Goal: Information Seeking & Learning: Learn about a topic

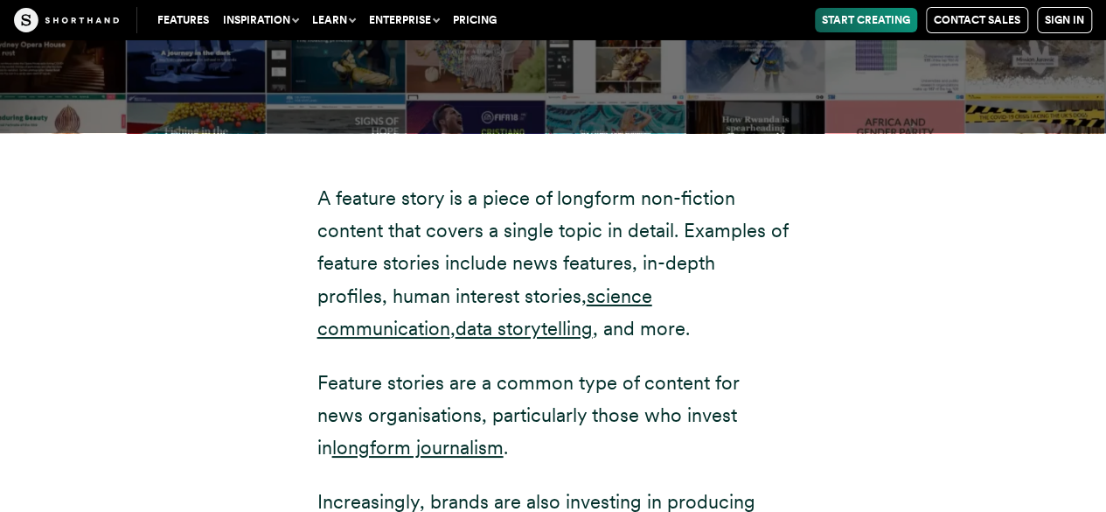
scroll to position [3177, 0]
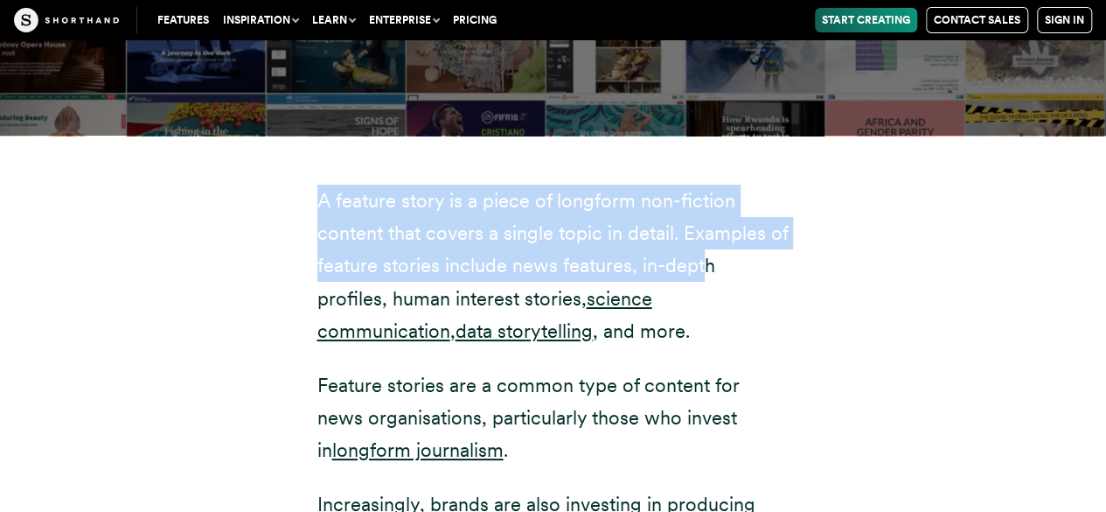
drag, startPoint x: 312, startPoint y: 143, endPoint x: 701, endPoint y: 202, distance: 393.6
click at [700, 206] on p "A feature story is a piece of longform non-fiction content that covers a single…" at bounding box center [553, 267] width 472 height 164
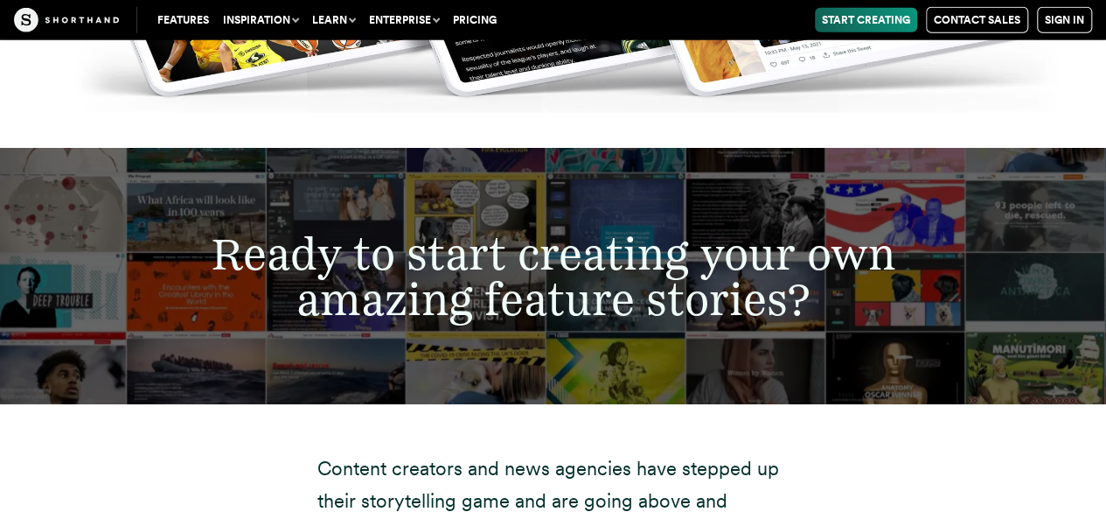
scroll to position [15484, 0]
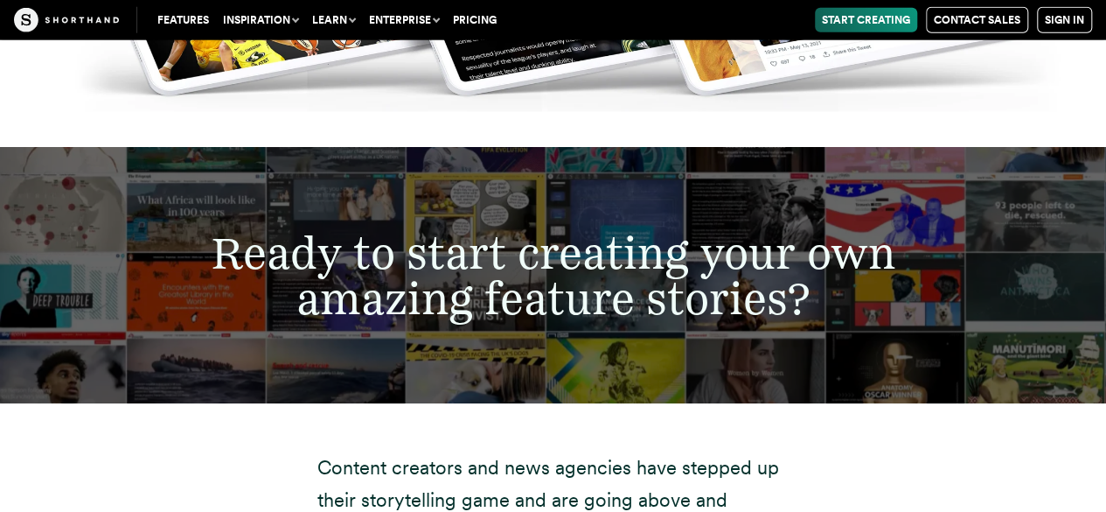
drag, startPoint x: 324, startPoint y: 121, endPoint x: 487, endPoint y: 225, distance: 193.9
click at [487, 451] on p "Content creators and news agencies have stepped up their storytelling game and …" at bounding box center [553, 516] width 472 height 131
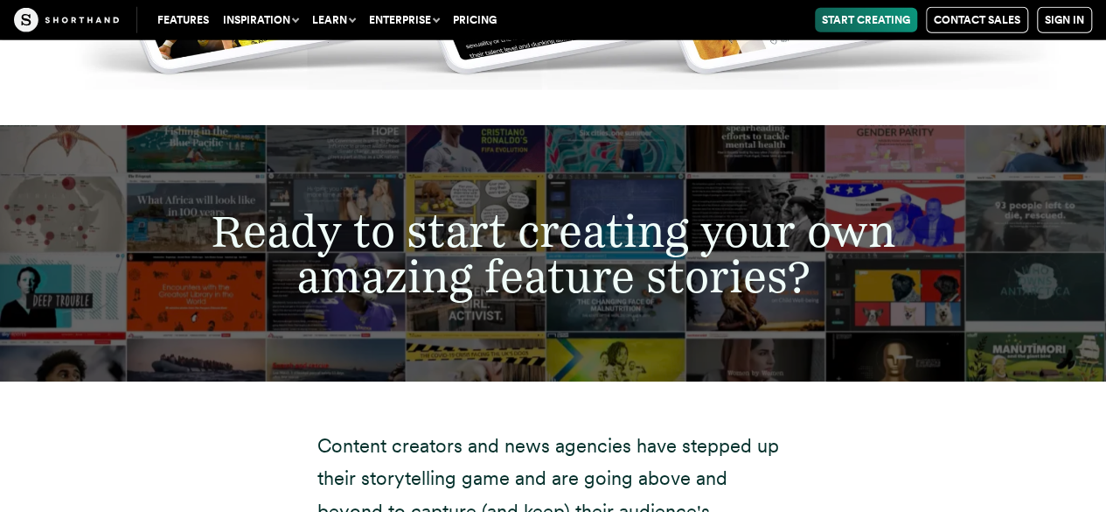
scroll to position [15508, 0]
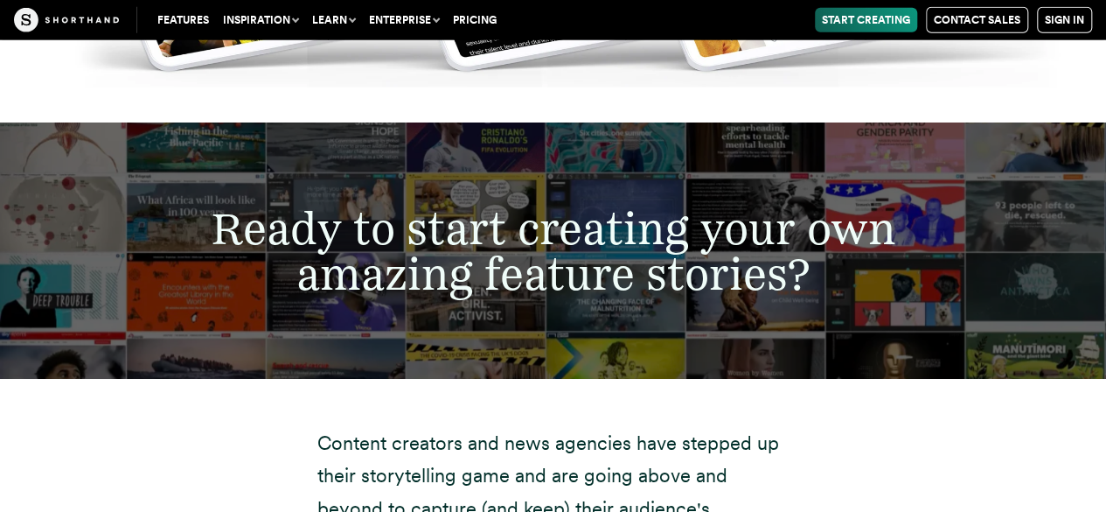
drag, startPoint x: 289, startPoint y: 252, endPoint x: 565, endPoint y: 337, distance: 288.3
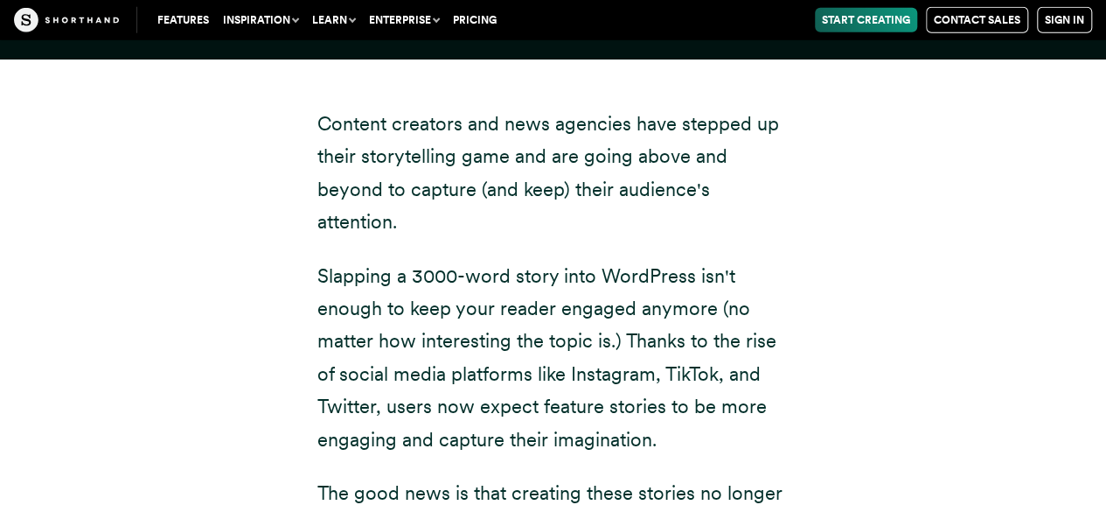
scroll to position [15822, 0]
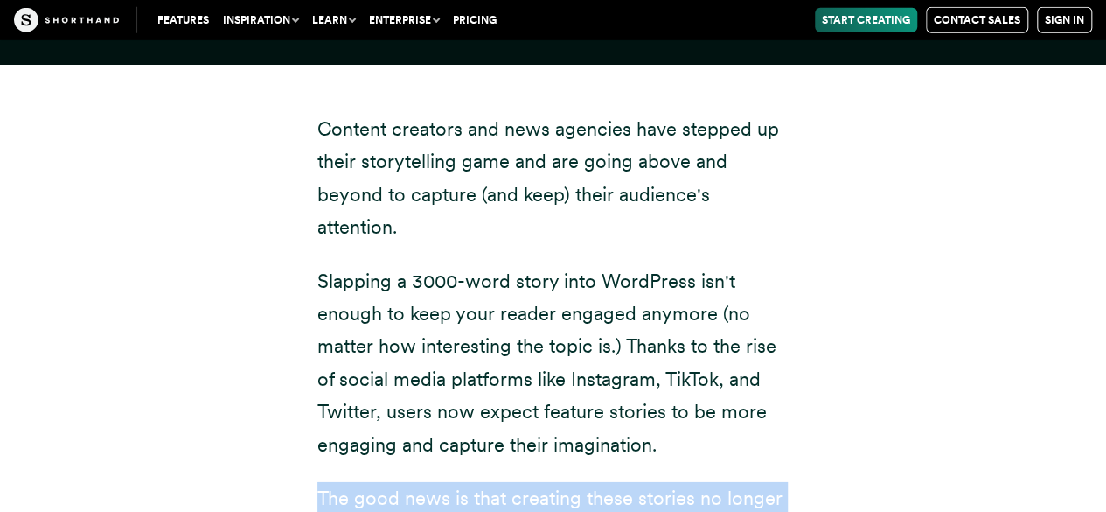
drag, startPoint x: 312, startPoint y: 153, endPoint x: 823, endPoint y: 272, distance: 524.4
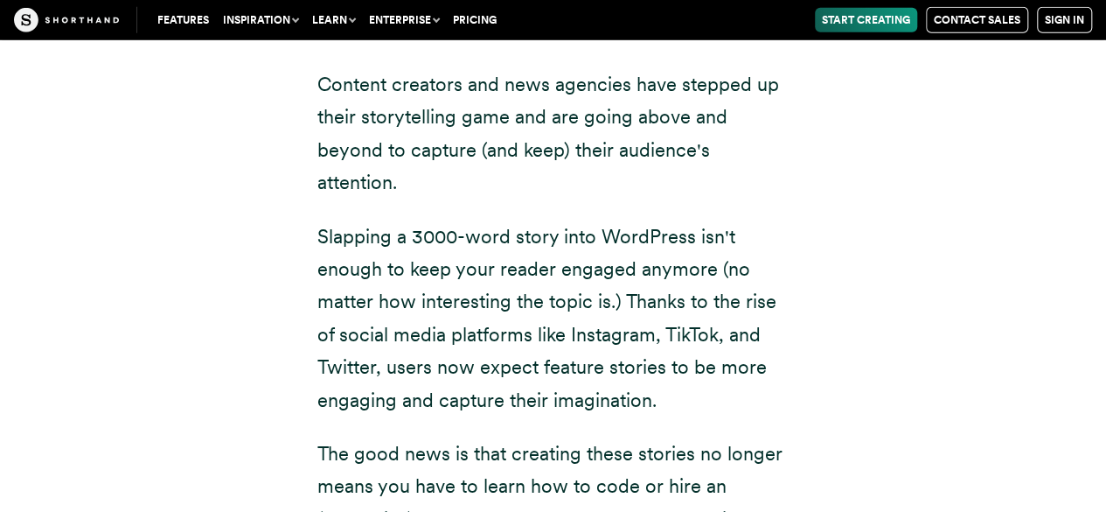
scroll to position [15868, 0]
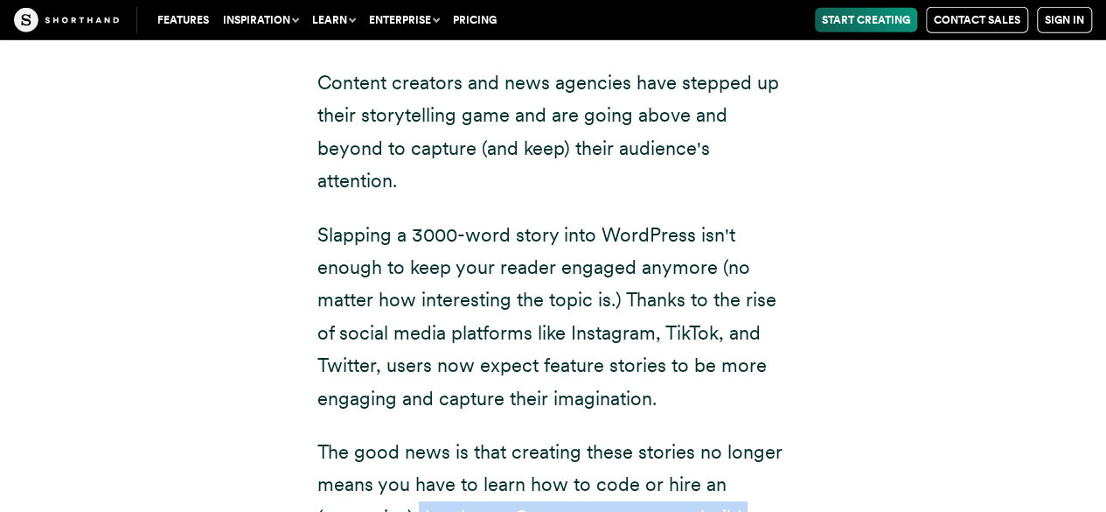
drag, startPoint x: 420, startPoint y: 178, endPoint x: 733, endPoint y: 220, distance: 315.9
drag, startPoint x: 508, startPoint y: 174, endPoint x: 642, endPoint y: 263, distance: 160.8
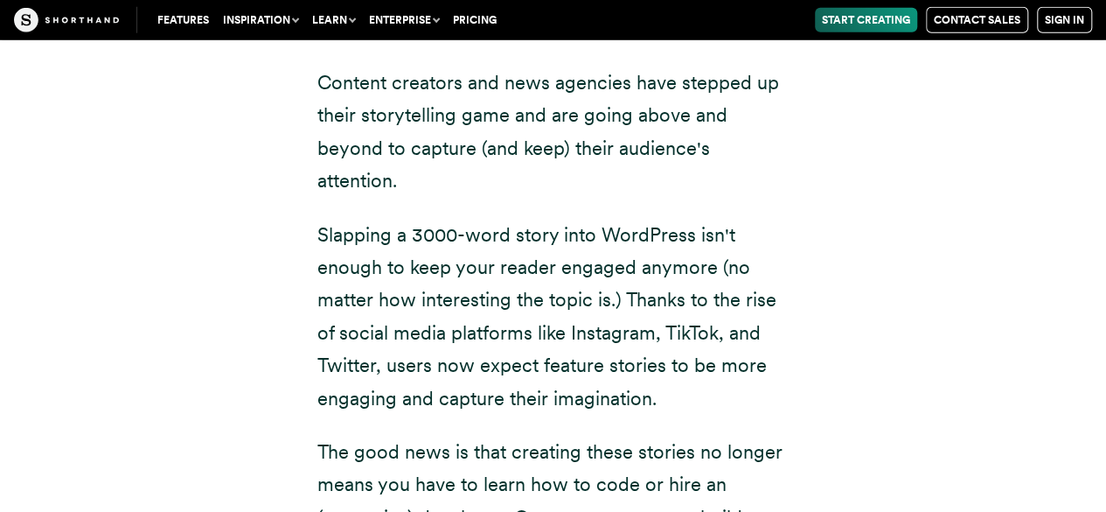
drag, startPoint x: 509, startPoint y: 182, endPoint x: 647, endPoint y: 312, distance: 189.9
click at [647, 312] on div "Content creators and news agencies have stepped up their storytelling game and …" at bounding box center [553, 468] width 472 height 804
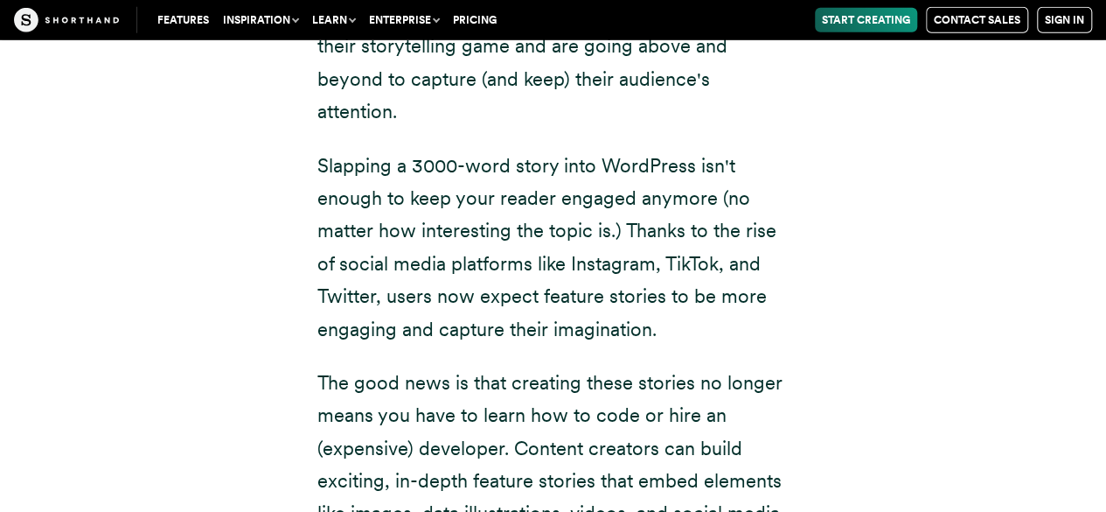
scroll to position [15938, 0]
drag, startPoint x: 310, startPoint y: 260, endPoint x: 524, endPoint y: 324, distance: 223.6
click at [524, 324] on div "Content creators and news agencies have stepped up their storytelling game and …" at bounding box center [553, 408] width 542 height 921
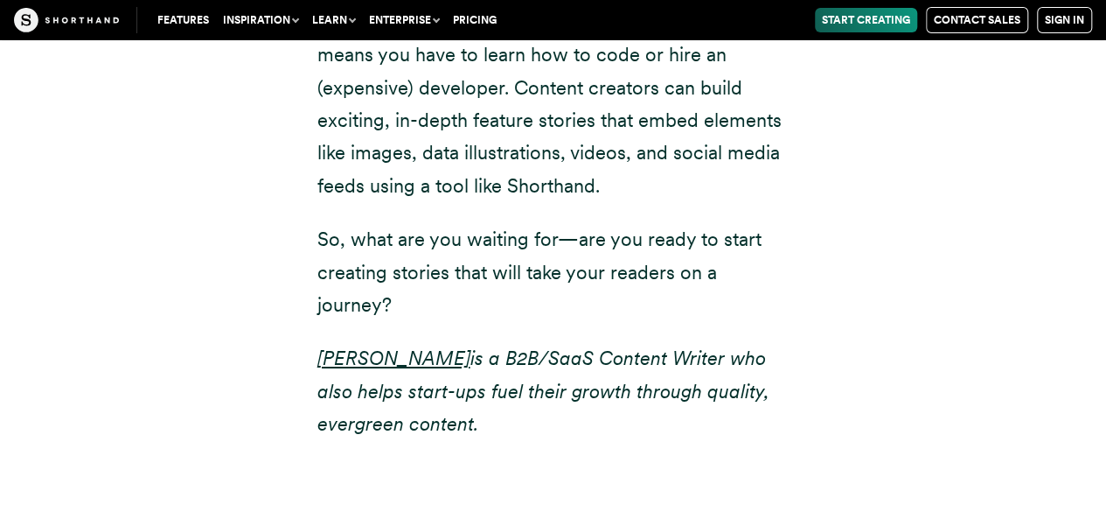
scroll to position [16303, 0]
